Goal: Transaction & Acquisition: Purchase product/service

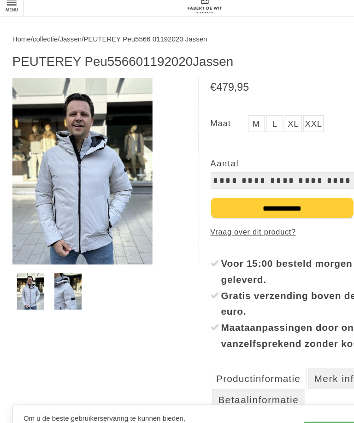
click at [62, 257] on img at bounding box center [59, 271] width 24 height 31
